Goal: Task Accomplishment & Management: Complete application form

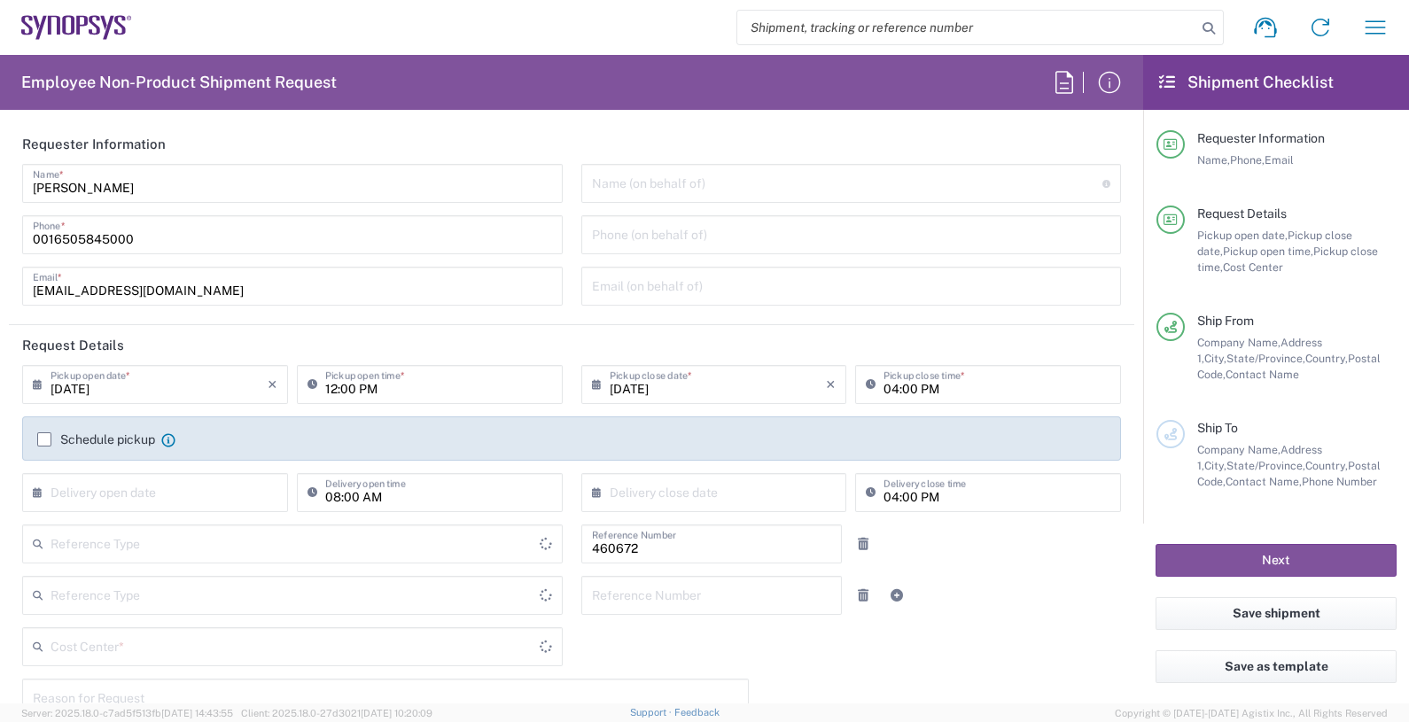
type input "Department"
type input "Delivered at Place"
type input "US01, FIN, Distri 460672"
type input "United States"
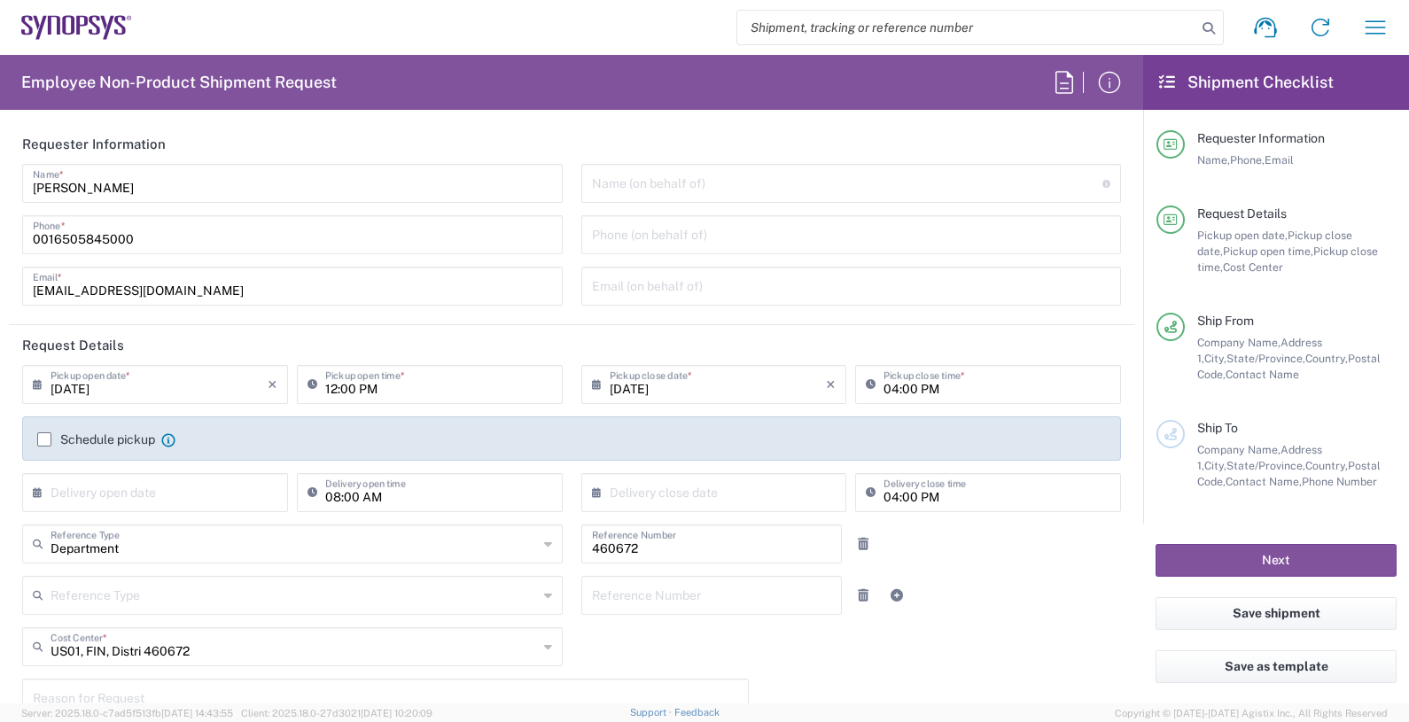
type input "California"
type input "Headquarters USSV"
